Goal: Navigation & Orientation: Find specific page/section

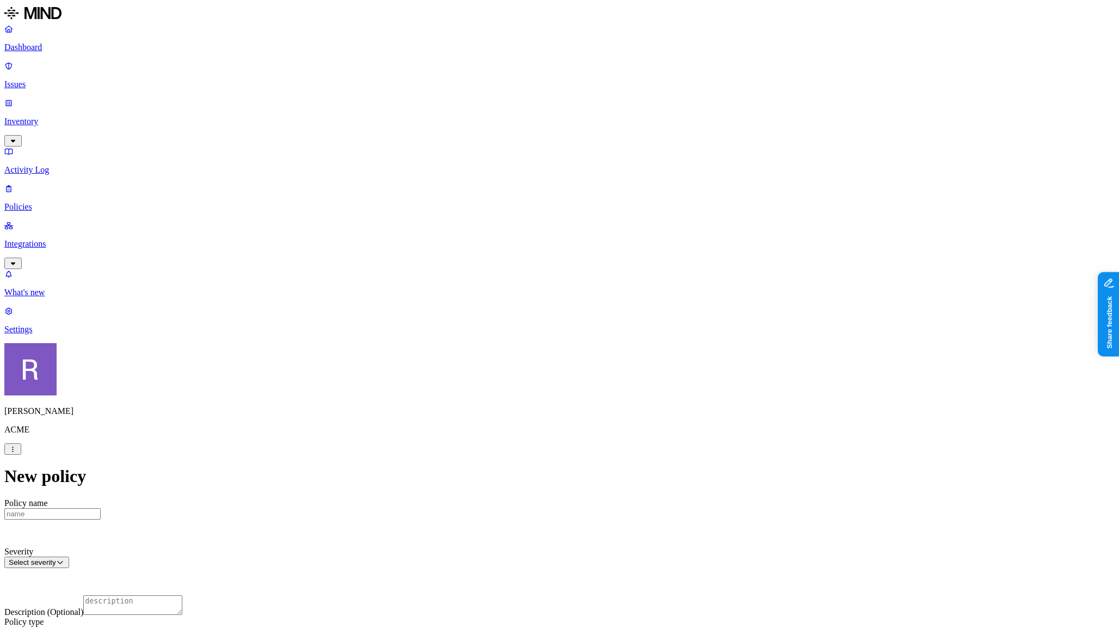
scroll to position [39, 0]
